Goal: Task Accomplishment & Management: Complete application form

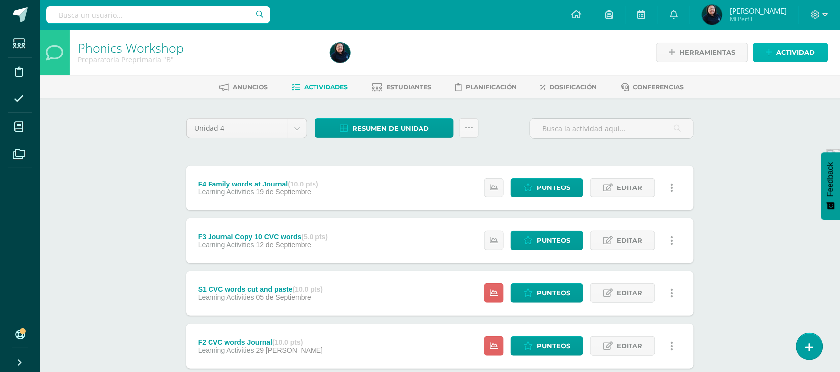
click at [802, 55] on span "Actividad" at bounding box center [796, 52] width 38 height 18
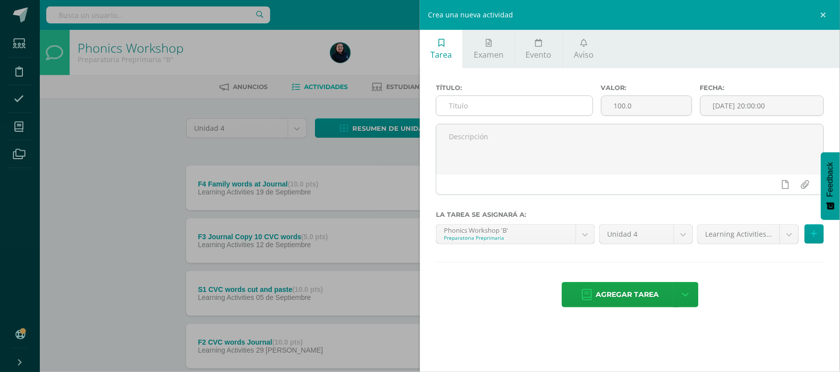
click at [515, 106] on input "text" at bounding box center [514, 105] width 156 height 19
type input "F"
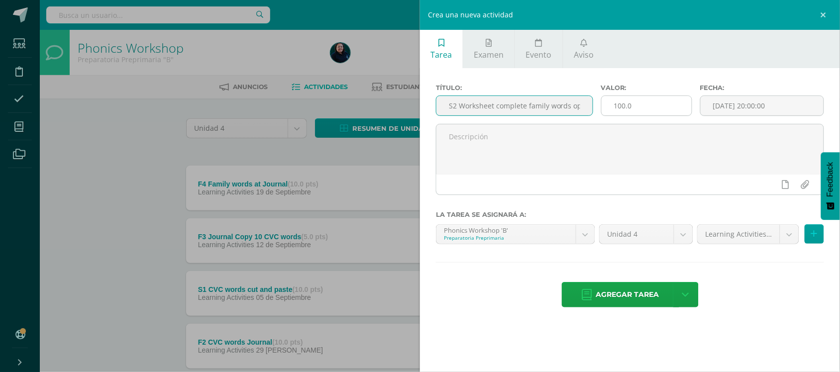
type input "S2 Worksheet complete family words op"
click at [648, 102] on input "100.0" at bounding box center [647, 105] width 90 height 19
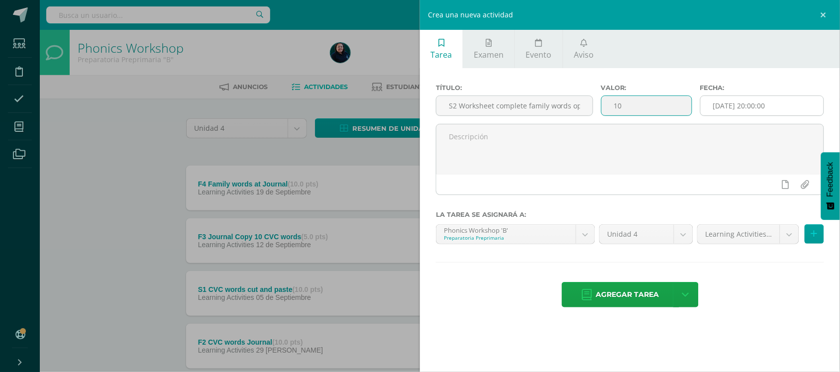
type input "10"
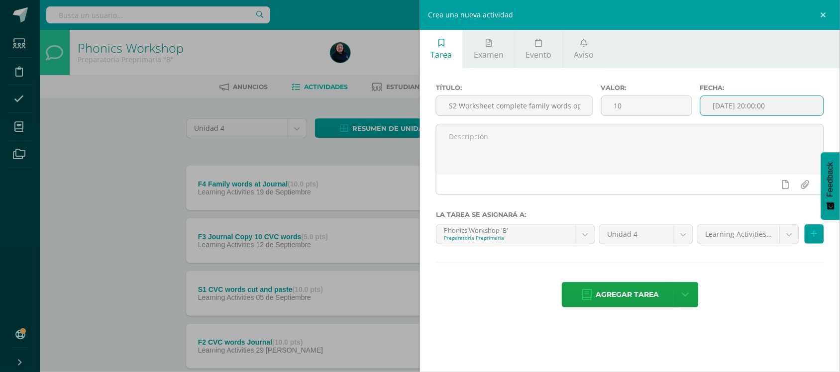
click at [727, 110] on input "2025-09-09 20:00:00" at bounding box center [762, 105] width 123 height 19
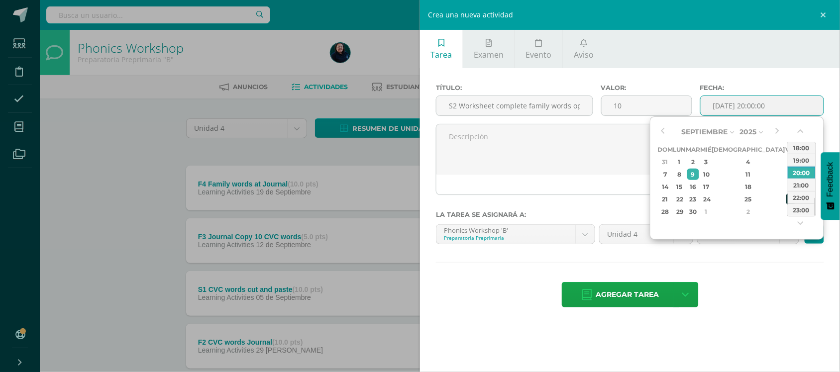
click at [786, 202] on div "26" at bounding box center [790, 199] width 9 height 11
click at [806, 200] on div "07:00" at bounding box center [802, 200] width 28 height 12
type input "2025-09-26 07:00"
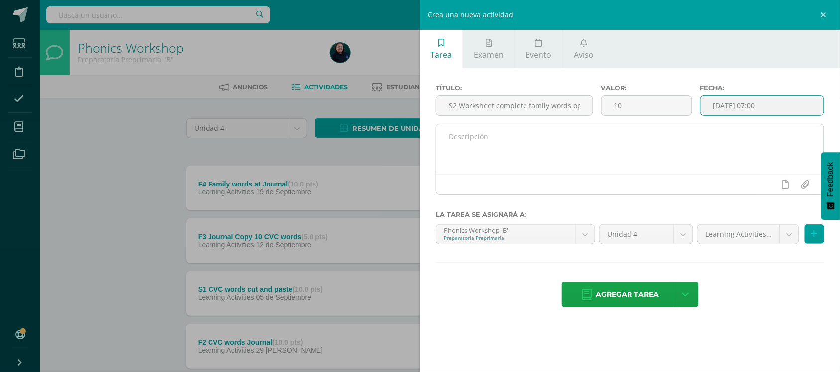
click at [481, 137] on textarea at bounding box center [629, 149] width 387 height 50
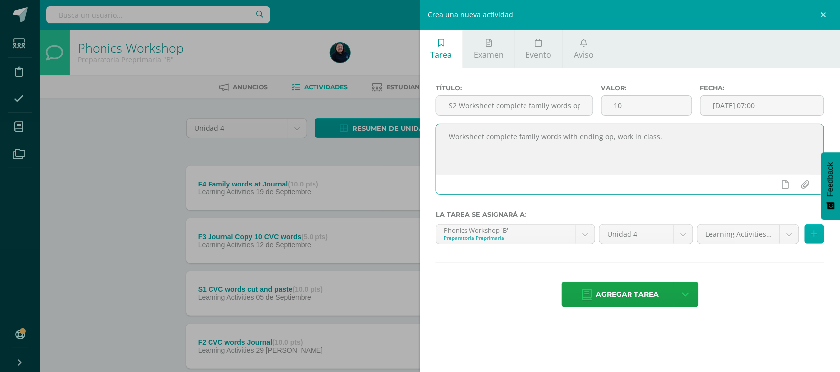
type textarea "Worksheet complete family words with ending op, work in class."
click at [815, 235] on icon at bounding box center [814, 234] width 6 height 8
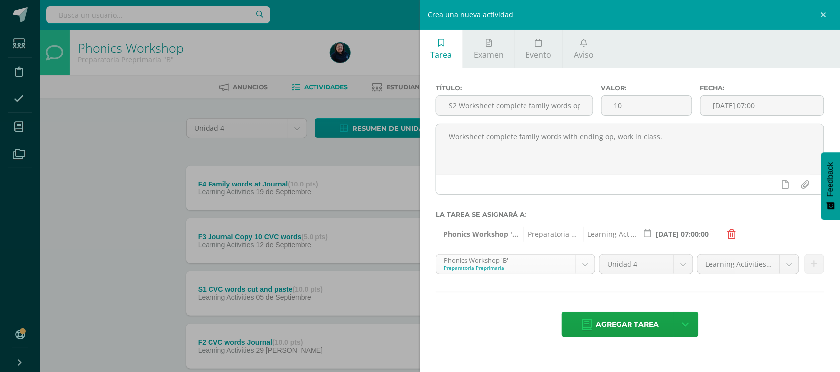
click at [581, 267] on body "La tarea F4 Family words at Journal fue editada exitosamente. Estudiantes Disci…" at bounding box center [420, 244] width 840 height 488
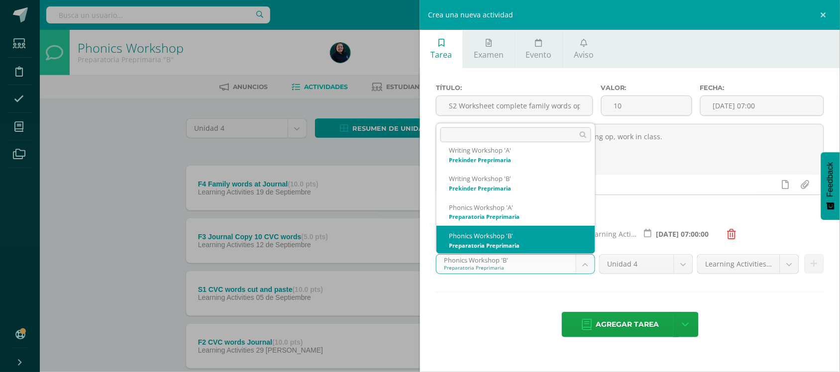
scroll to position [152, 0]
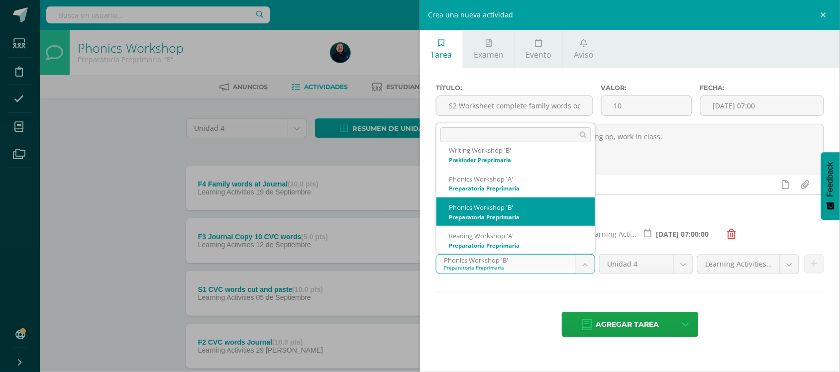
click at [582, 269] on body "La tarea F4 Family words at Journal fue editada exitosamente. Estudiantes Disci…" at bounding box center [420, 244] width 840 height 488
select select "28563"
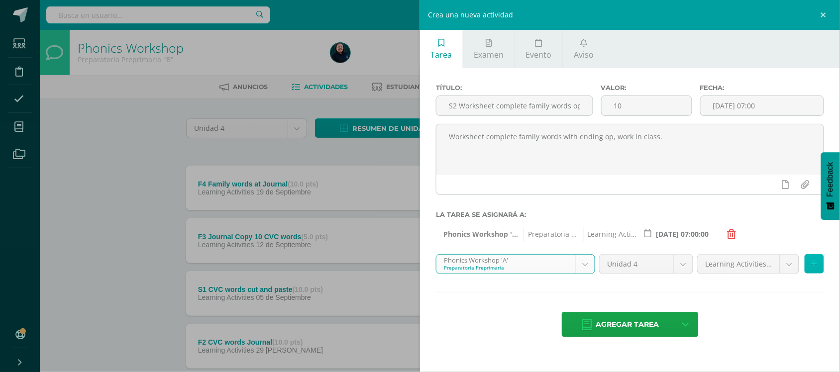
click at [815, 268] on icon at bounding box center [814, 264] width 6 height 8
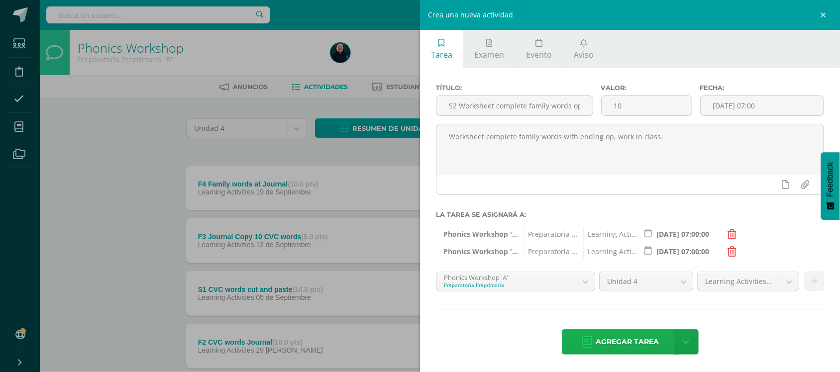
click at [630, 341] on span "Agregar tarea" at bounding box center [627, 342] width 63 height 24
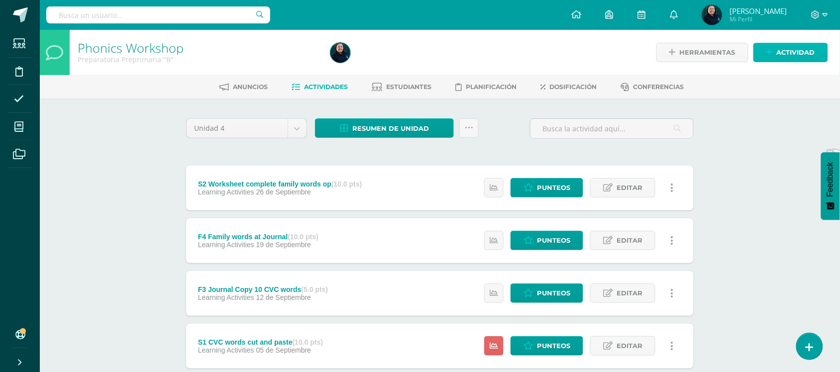
click at [798, 55] on span "Actividad" at bounding box center [796, 52] width 38 height 18
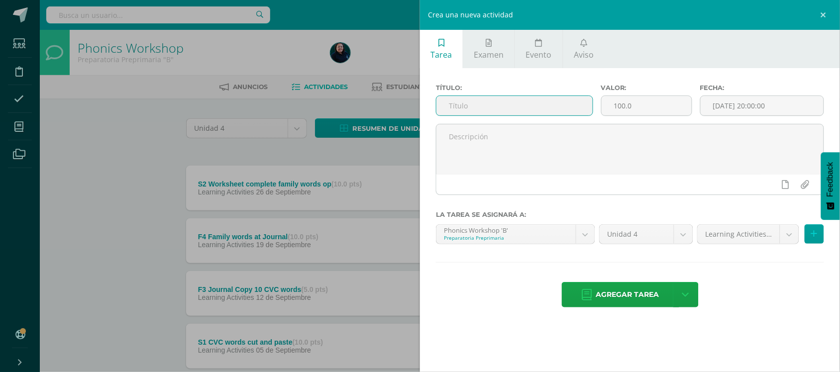
click at [506, 109] on input "text" at bounding box center [514, 105] width 156 height 19
type input "F5 Copy vocabulary Journal"
click at [631, 108] on input "100.0" at bounding box center [647, 105] width 90 height 19
type input "1"
type input "5"
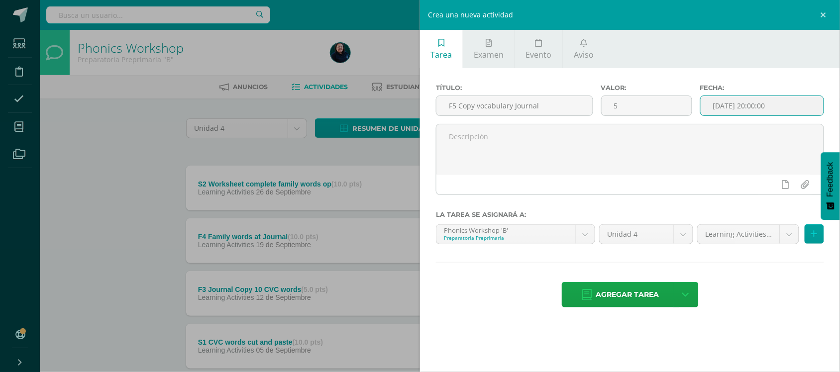
click at [745, 112] on input "[DATE] 20:00:00" at bounding box center [762, 105] width 123 height 19
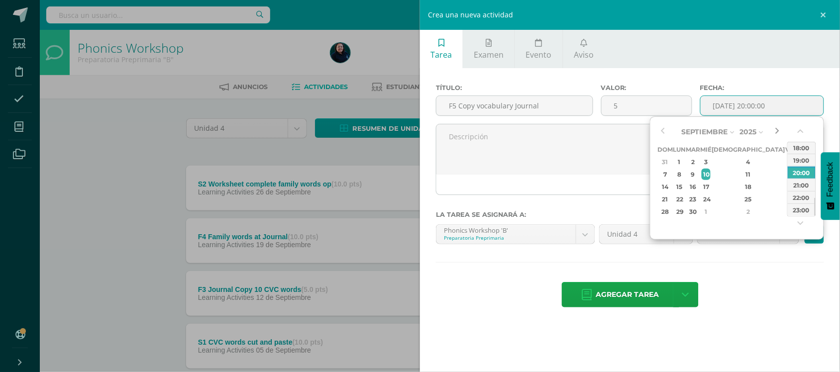
click at [775, 128] on button "button" at bounding box center [777, 131] width 10 height 15
click at [786, 161] on div "3" at bounding box center [790, 161] width 9 height 11
click at [801, 160] on div "07:00" at bounding box center [802, 160] width 28 height 12
type input "2025-10-03 07:00"
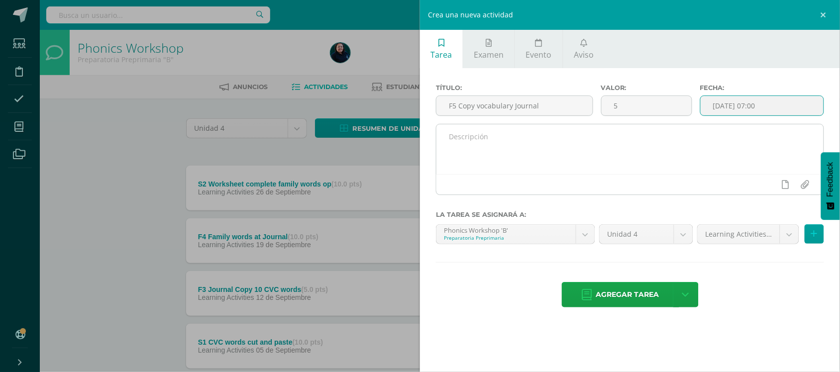
click at [476, 143] on textarea at bounding box center [629, 149] width 387 height 50
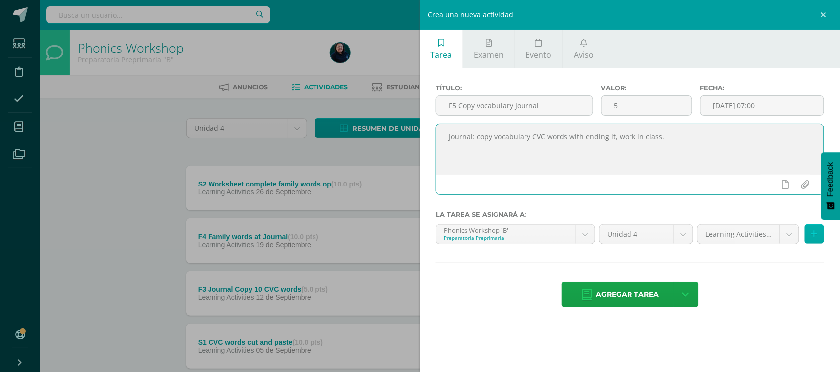
type textarea "Journal: copy vocabulary CVC words with ending it, work in class."
click at [814, 238] on icon at bounding box center [814, 234] width 6 height 8
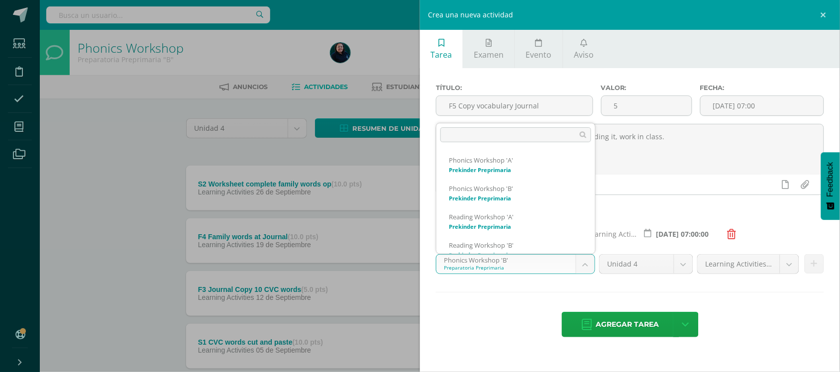
click at [587, 272] on body "Tarea asignada exitosamente Estudiantes Disciplina Asistencia Mis cursos Archiv…" at bounding box center [420, 270] width 840 height 540
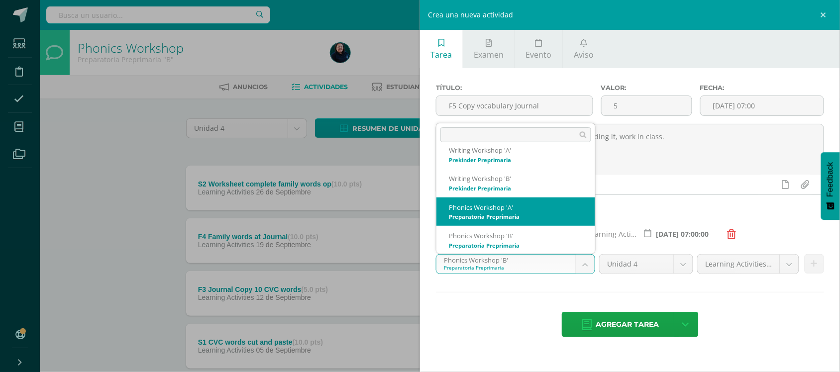
select select "28563"
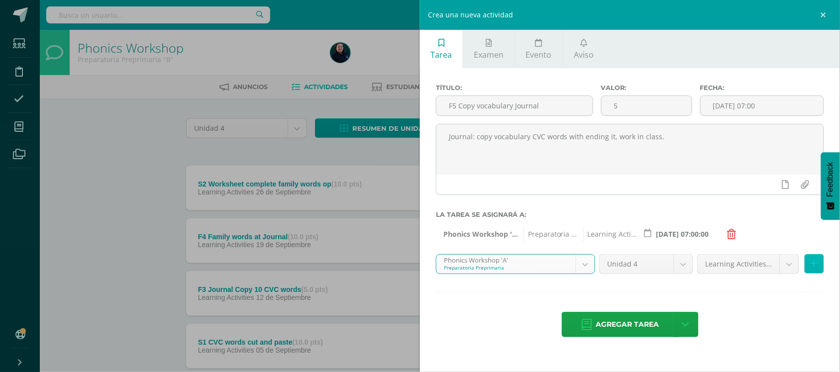
click at [817, 268] on icon at bounding box center [814, 264] width 6 height 8
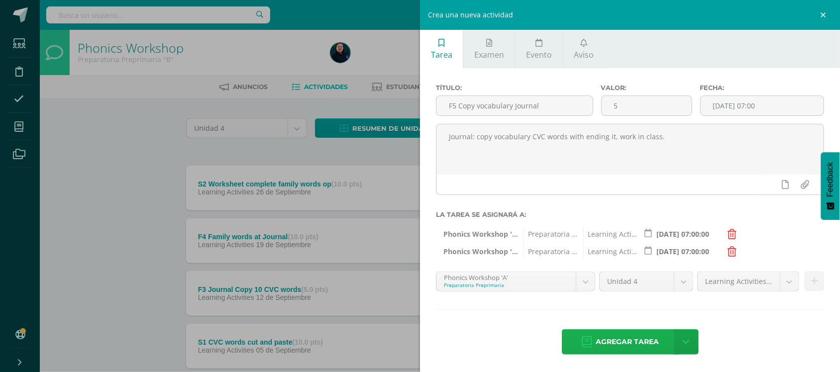
click at [621, 347] on span "Agregar tarea" at bounding box center [627, 342] width 63 height 24
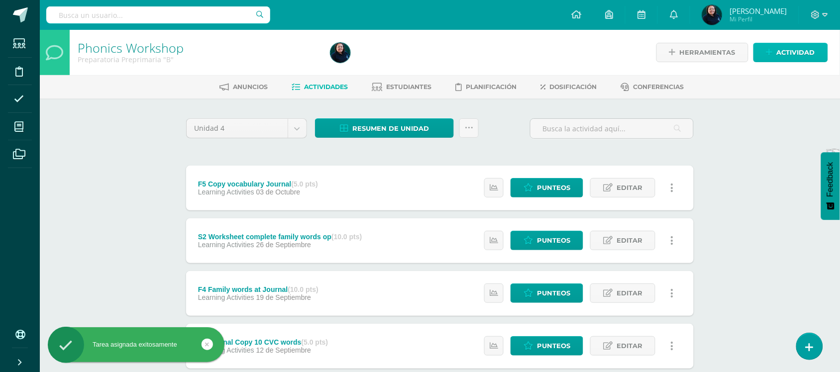
click at [795, 55] on span "Actividad" at bounding box center [796, 52] width 38 height 18
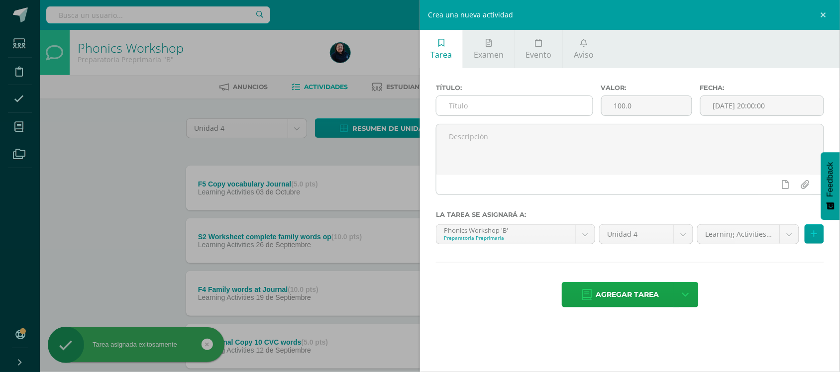
click at [486, 106] on input "text" at bounding box center [514, 105] width 156 height 19
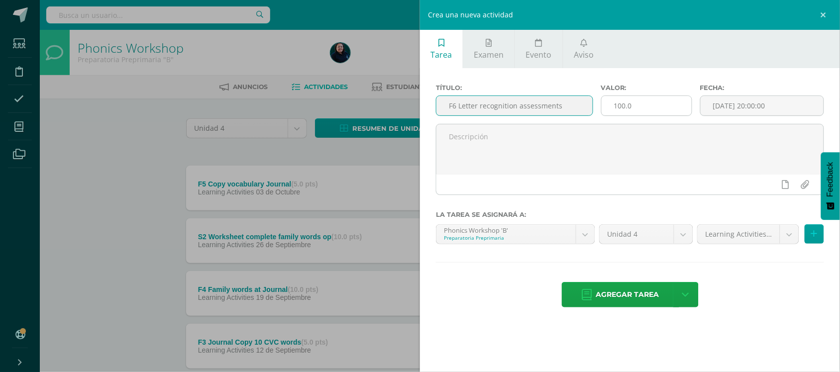
type input "F6 Letter recognition assessments"
click at [641, 105] on input "100.0" at bounding box center [647, 105] width 90 height 19
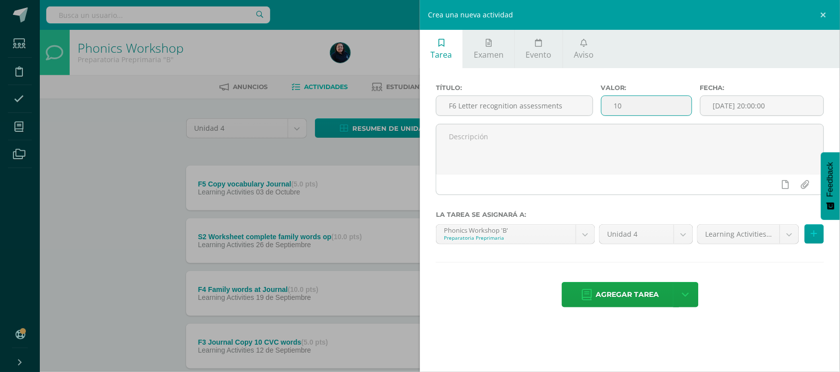
type input "1"
type input "5"
click at [735, 103] on input "[DATE] 20:00:00" at bounding box center [762, 105] width 123 height 19
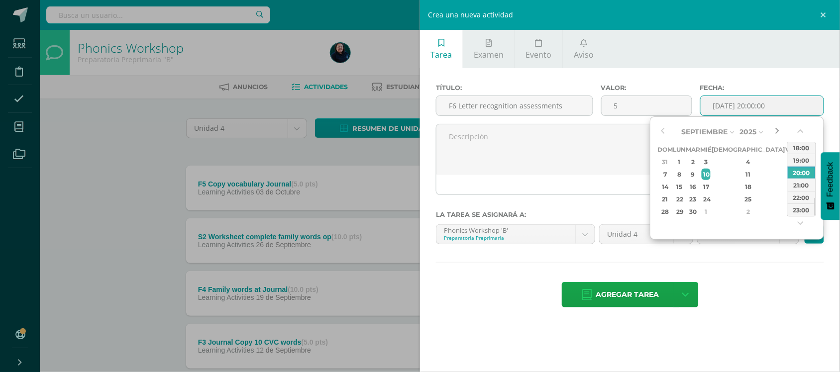
click at [779, 127] on button "button" at bounding box center [777, 131] width 10 height 15
click at [741, 175] on div "9" at bounding box center [748, 174] width 59 height 11
click at [804, 160] on div "07:00" at bounding box center [802, 160] width 28 height 12
type input "2025-10-09 07:00"
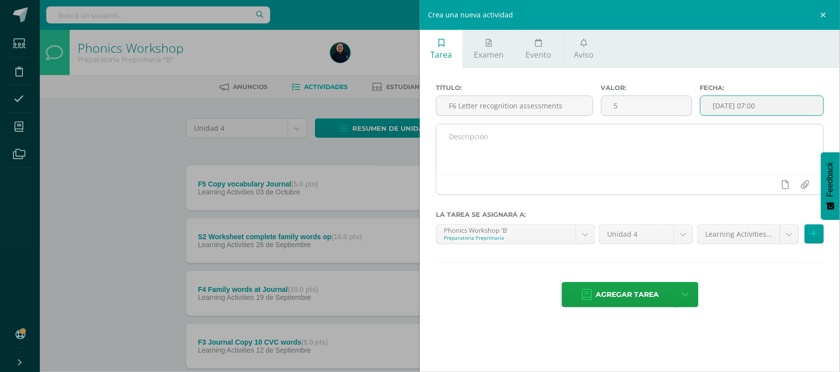
click at [471, 138] on textarea at bounding box center [629, 149] width 387 height 50
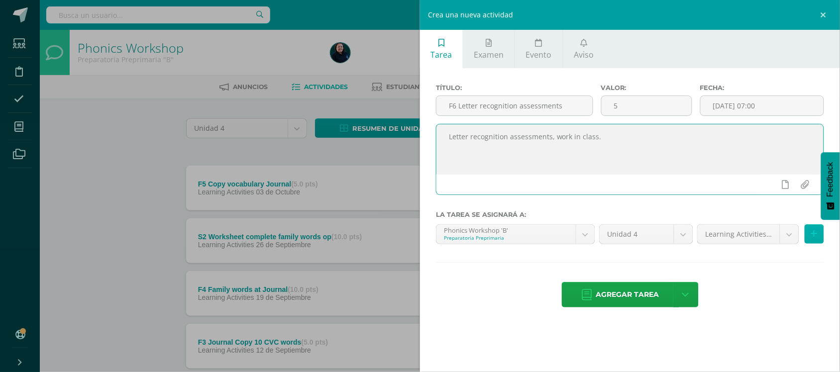
type textarea "Letter recognition assessments, work in class."
click at [815, 237] on icon at bounding box center [814, 234] width 6 height 8
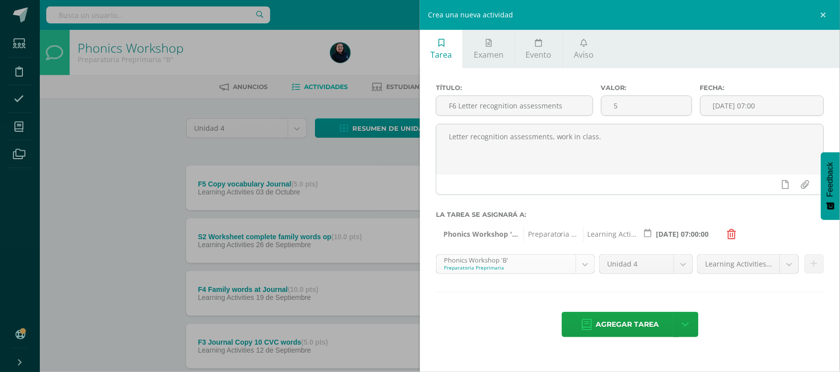
click at [590, 269] on body "Tarea asignada exitosamente Estudiantes Disciplina Asistencia Mis cursos Archiv…" at bounding box center [420, 296] width 840 height 593
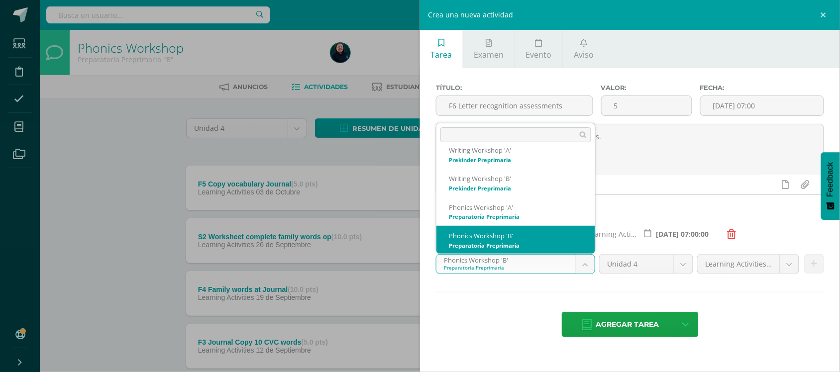
scroll to position [152, 0]
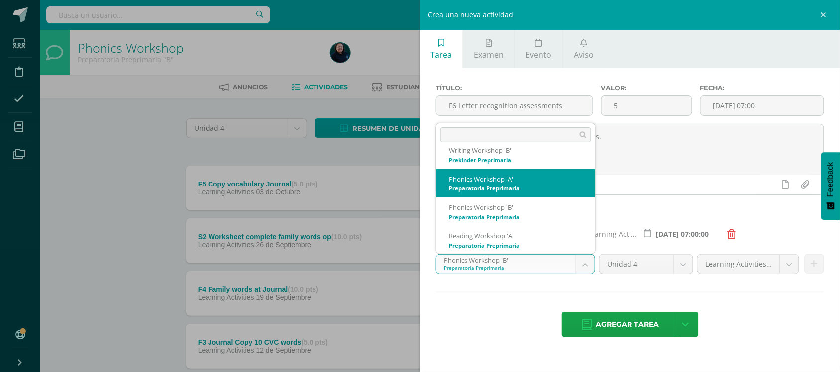
select select "28563"
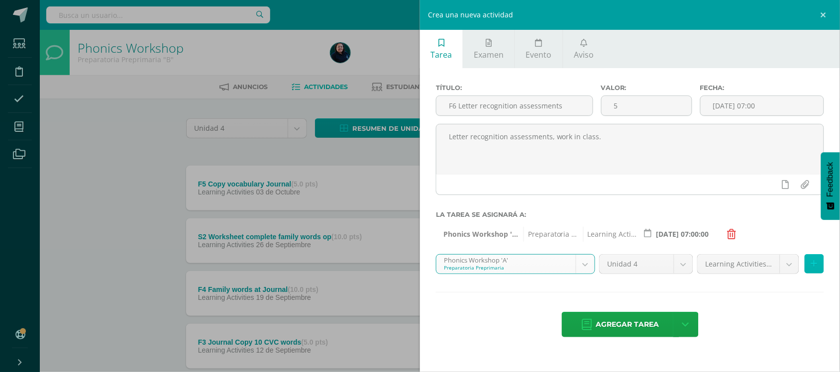
click at [819, 264] on button at bounding box center [814, 263] width 19 height 19
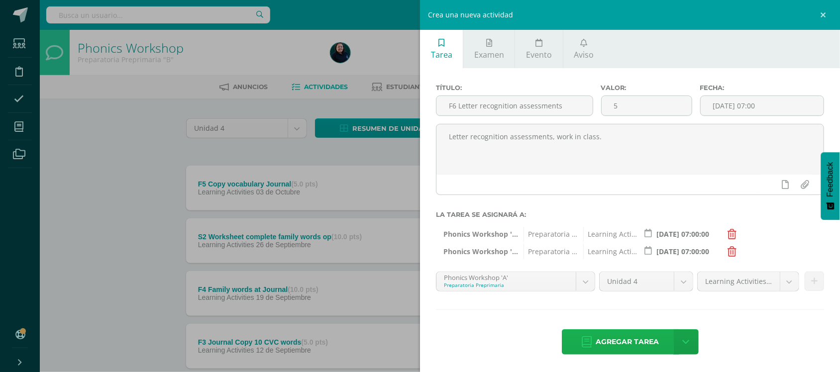
click at [628, 342] on span "Agregar tarea" at bounding box center [627, 342] width 63 height 24
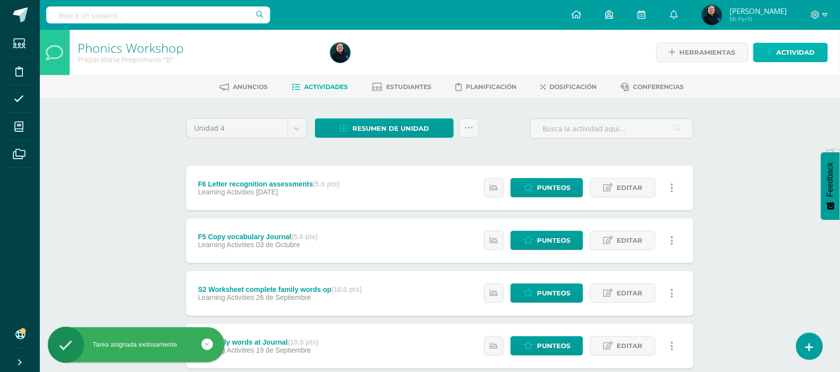
click at [796, 49] on span "Actividad" at bounding box center [796, 52] width 38 height 18
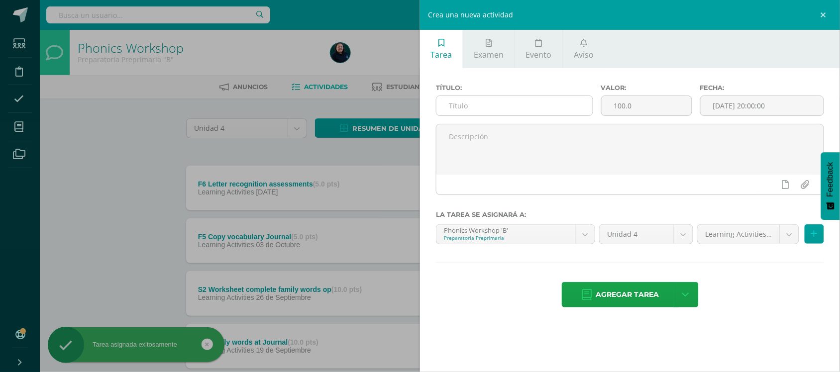
click at [506, 103] on input "text" at bounding box center [514, 105] width 156 height 19
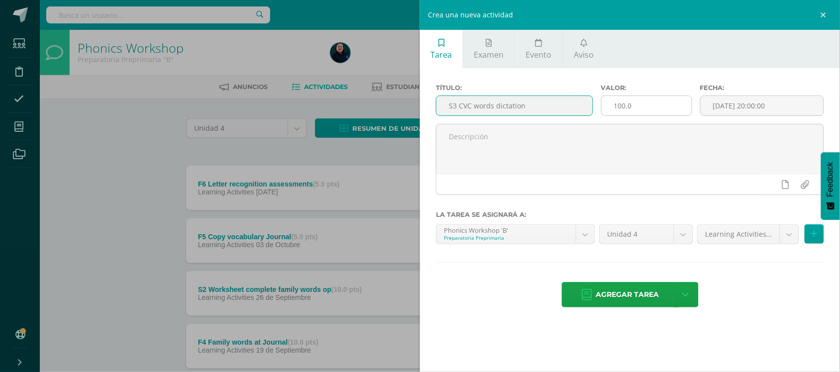
type input "S3 CVC words dictation"
click at [635, 107] on input "100.0" at bounding box center [647, 105] width 90 height 19
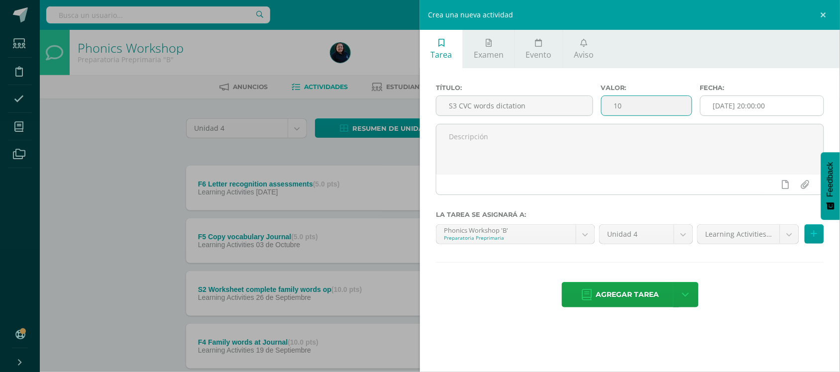
type input "10"
click at [746, 110] on input "[DATE] 20:00:00" at bounding box center [762, 105] width 123 height 19
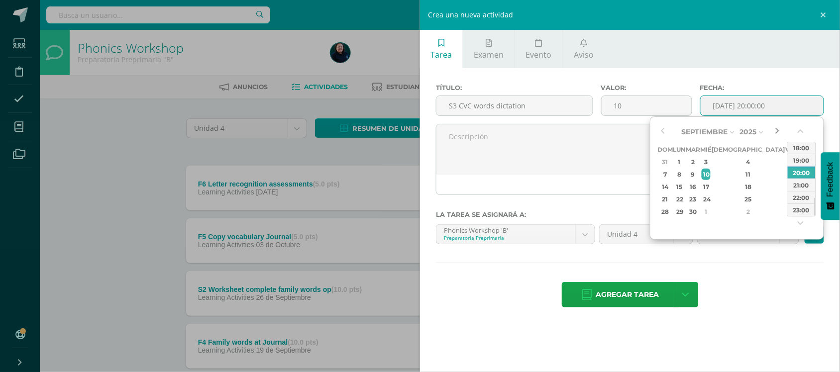
click at [776, 133] on button "button" at bounding box center [777, 131] width 10 height 15
click at [786, 172] on div "10" at bounding box center [790, 174] width 9 height 11
click at [801, 159] on div "07:00" at bounding box center [802, 160] width 28 height 12
type input "2025-10-10 07:00"
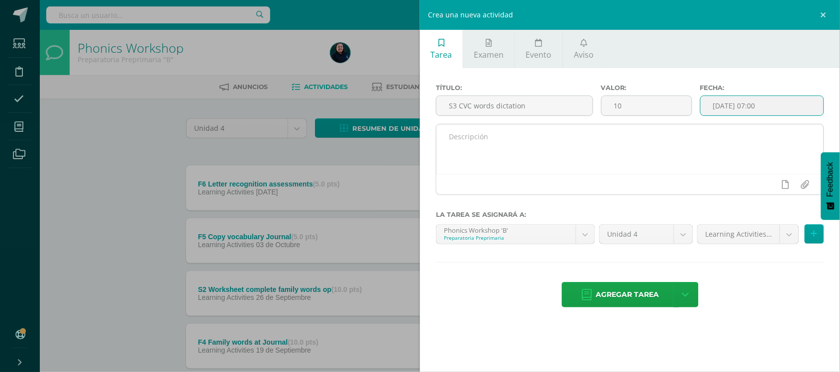
click at [466, 142] on textarea at bounding box center [629, 149] width 387 height 50
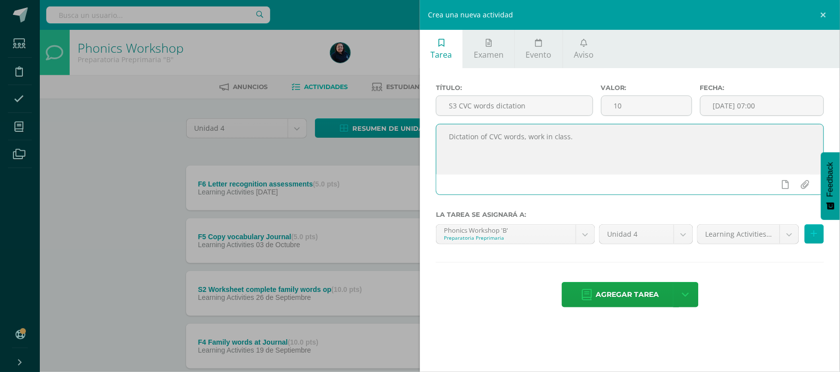
type textarea "Dictation of CVC words, work in class."
click at [809, 233] on button at bounding box center [814, 233] width 19 height 19
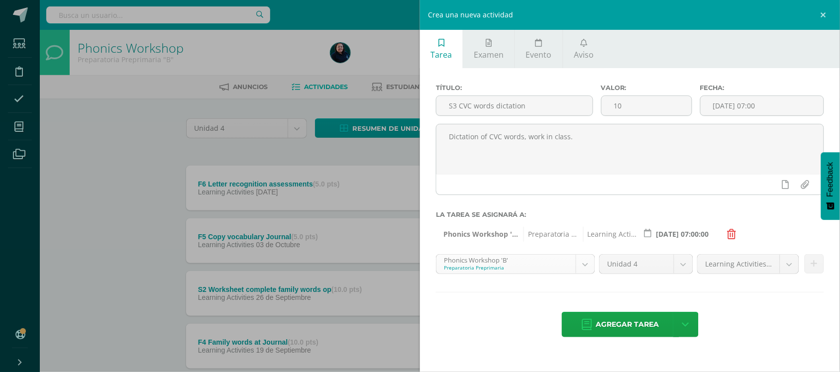
click at [588, 264] on body "Tarea asignada exitosamente Estudiantes Disciplina Asistencia Mis cursos Archiv…" at bounding box center [420, 323] width 840 height 646
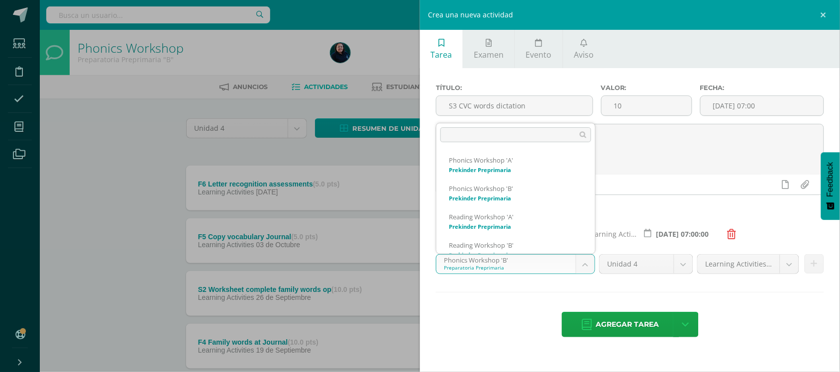
scroll to position [123, 0]
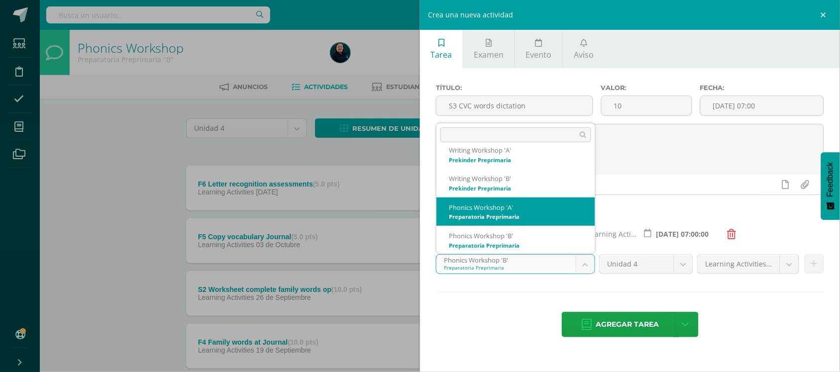
select select "28563"
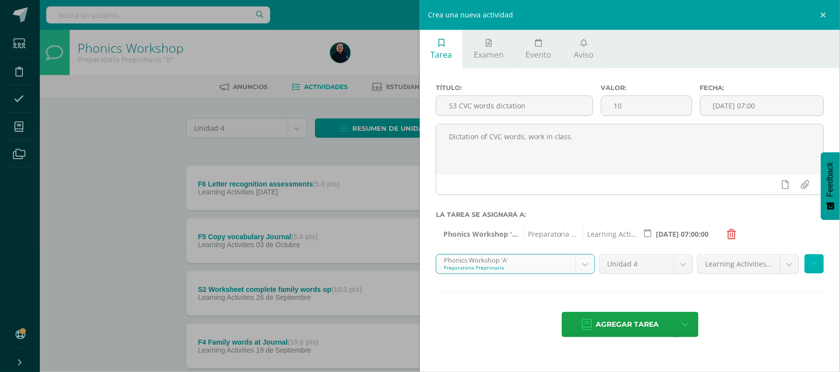
click at [810, 270] on button at bounding box center [814, 263] width 19 height 19
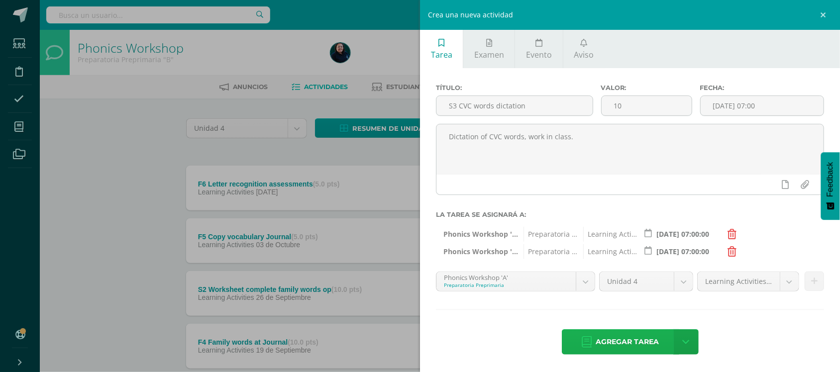
click at [620, 341] on span "Agregar tarea" at bounding box center [627, 342] width 63 height 24
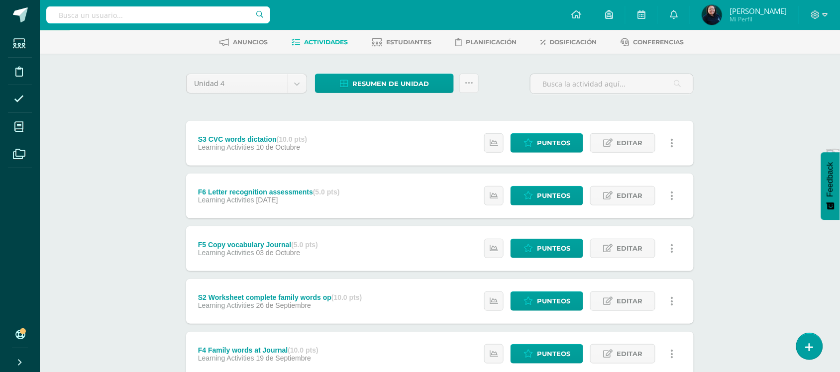
scroll to position [15, 0]
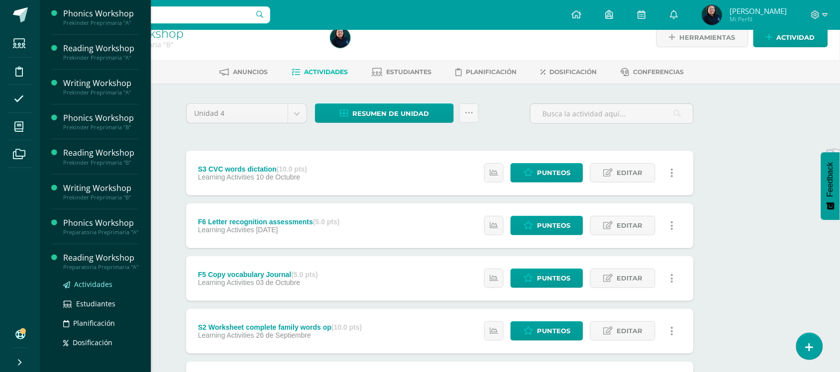
click at [88, 289] on span "Actividades" at bounding box center [93, 284] width 38 height 9
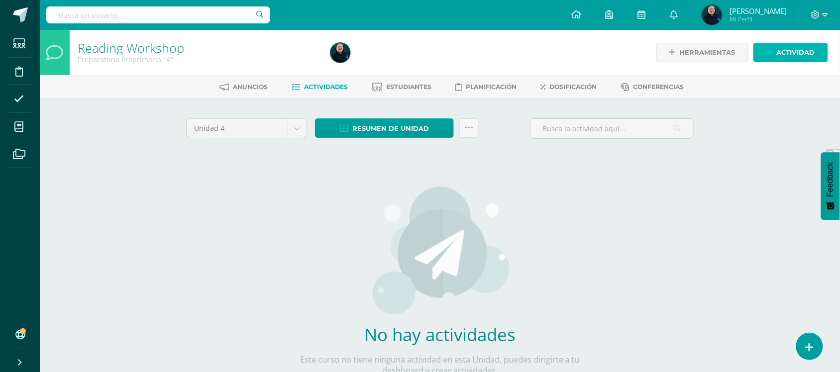
click at [787, 51] on span "Actividad" at bounding box center [796, 52] width 38 height 18
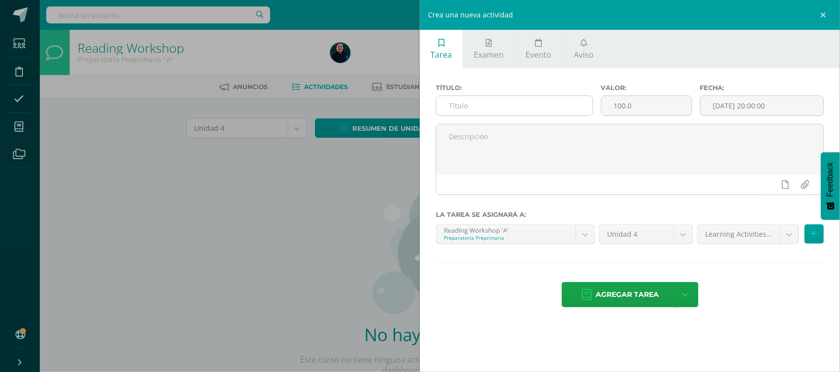
click at [469, 103] on input "text" at bounding box center [514, 105] width 156 height 19
click at [18, 128] on div "Crea una nueva actividad Tarea Examen Evento Aviso Título: Valor: 100.0 Fecha: …" at bounding box center [420, 186] width 840 height 372
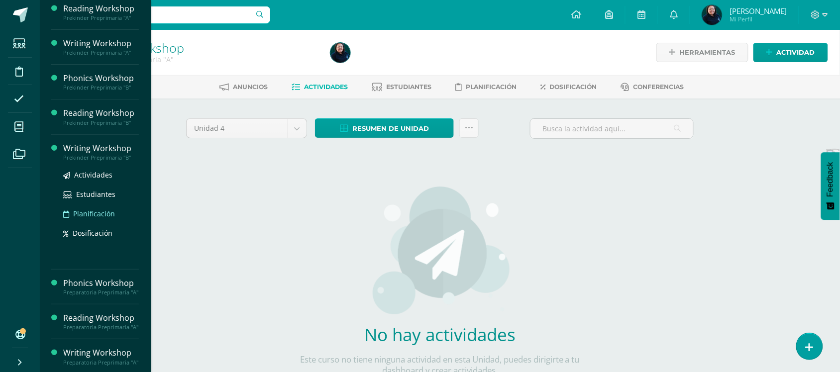
scroll to position [62, 0]
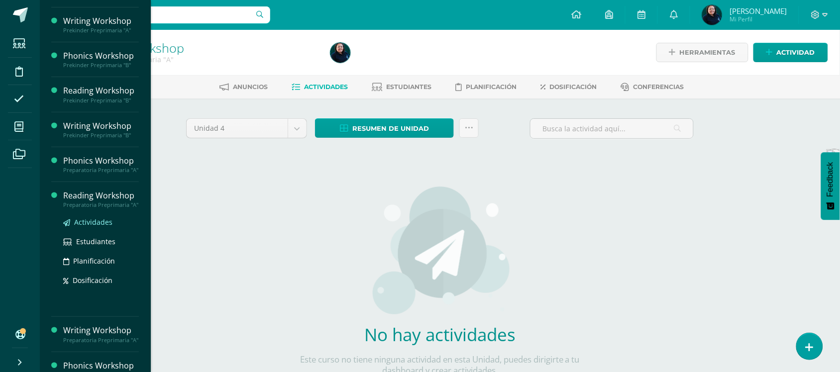
click at [99, 227] on span "Actividades" at bounding box center [93, 221] width 38 height 9
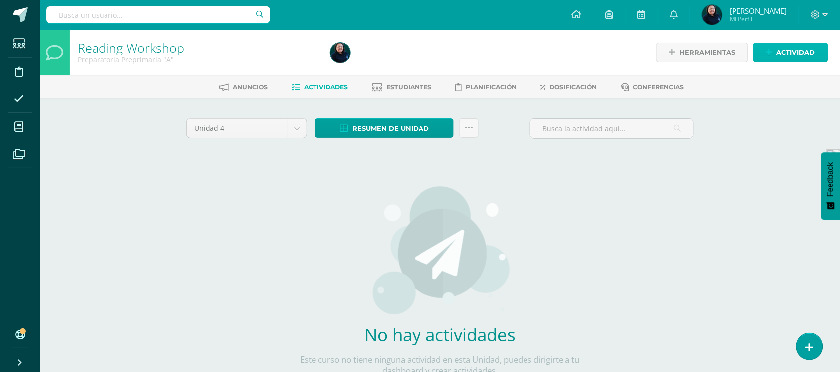
click at [787, 55] on span "Actividad" at bounding box center [796, 52] width 38 height 18
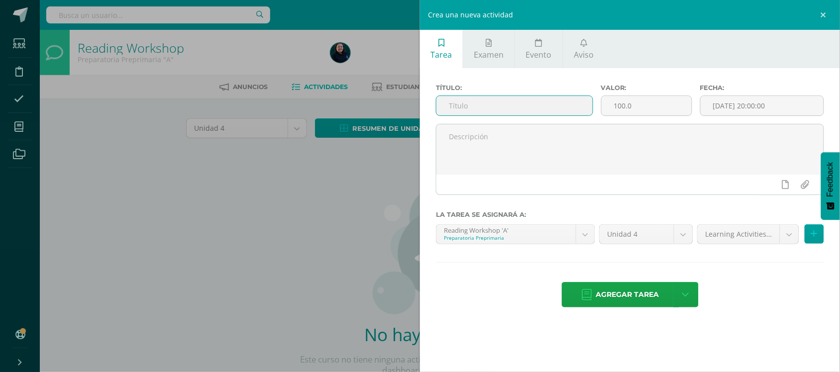
click at [481, 103] on input "text" at bounding box center [514, 105] width 156 height 19
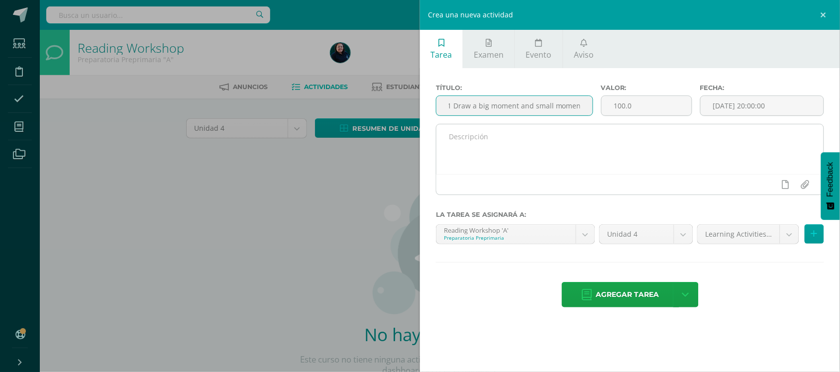
type input "F1 Draw a big moment and small moment"
click at [470, 136] on textarea at bounding box center [629, 149] width 387 height 50
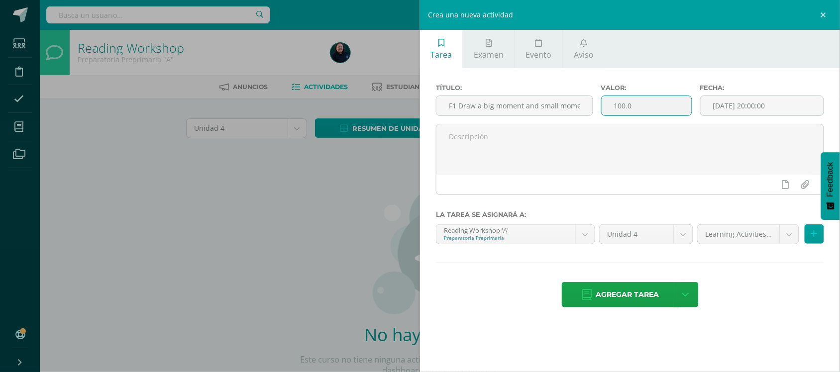
click at [636, 108] on input "100.0" at bounding box center [647, 105] width 90 height 19
type input "10"
click at [775, 103] on input "[DATE] 20:00:00" at bounding box center [762, 105] width 123 height 19
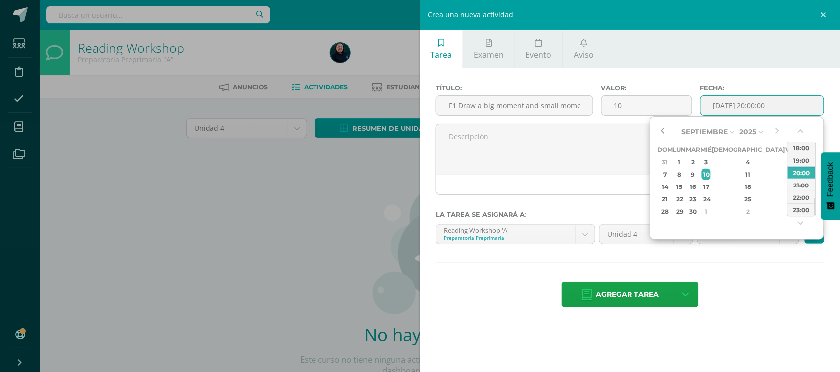
click at [663, 132] on button "button" at bounding box center [663, 131] width 10 height 15
click at [786, 200] on div "22" at bounding box center [790, 199] width 9 height 11
click at [806, 150] on div "07:00" at bounding box center [802, 150] width 28 height 12
type input "2025-08-22 07:00"
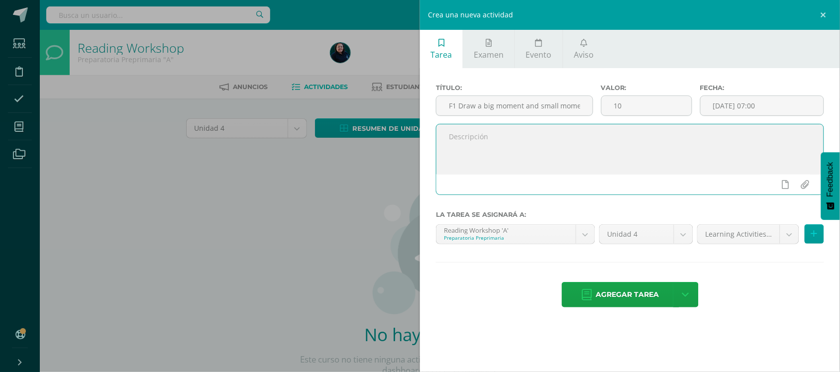
click at [478, 138] on textarea at bounding box center [629, 149] width 387 height 50
type textarea "Say what is a big and small moment, then draw a picture, work in class."
click at [814, 236] on icon at bounding box center [814, 234] width 6 height 8
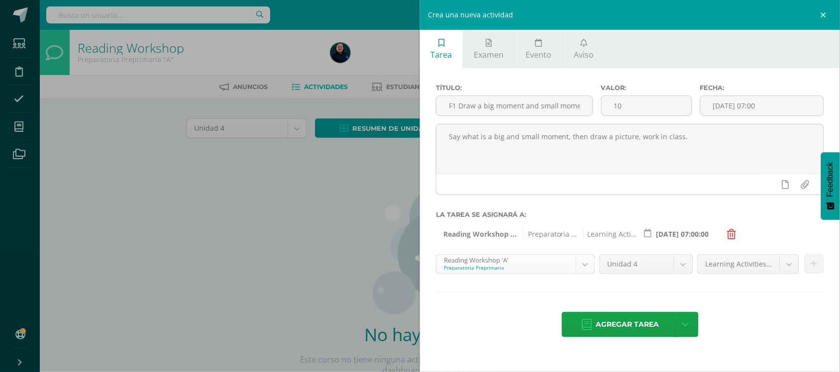
click at [584, 267] on body "Estudiantes Disciplina Asistencia Mis cursos Archivos Soporte Centro de ayuda Ú…" at bounding box center [420, 213] width 840 height 427
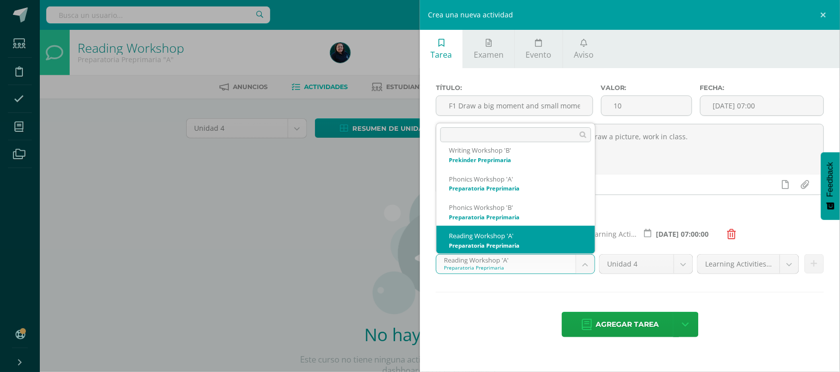
scroll to position [214, 0]
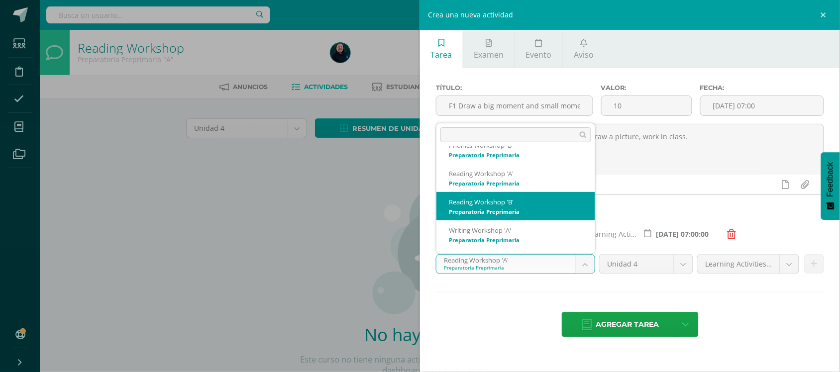
select select "28437"
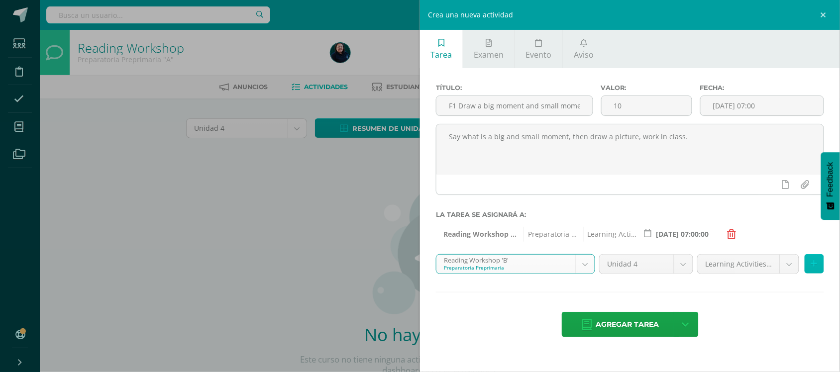
click at [813, 267] on icon at bounding box center [814, 264] width 6 height 8
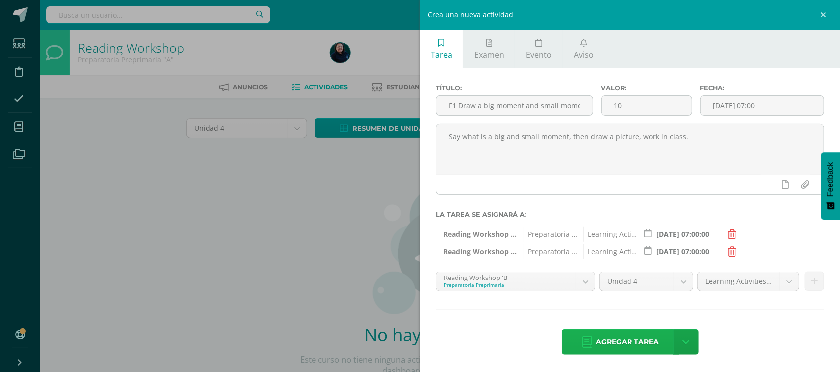
click at [636, 347] on span "Agregar tarea" at bounding box center [627, 342] width 63 height 24
